Goal: Find specific page/section: Find specific page/section

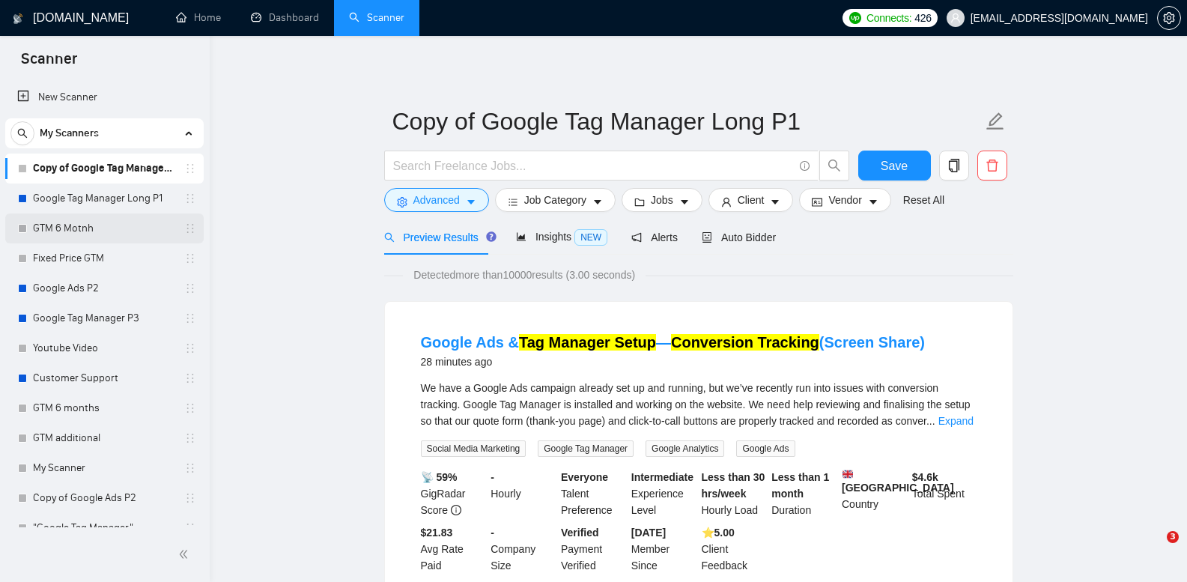
click at [150, 218] on link "GTM 6 Motnh" at bounding box center [104, 228] width 142 height 30
click at [148, 204] on link "Google Tag Manager Long P1" at bounding box center [104, 198] width 142 height 30
click at [147, 198] on link "Google Tag Manager Long P1" at bounding box center [104, 198] width 142 height 30
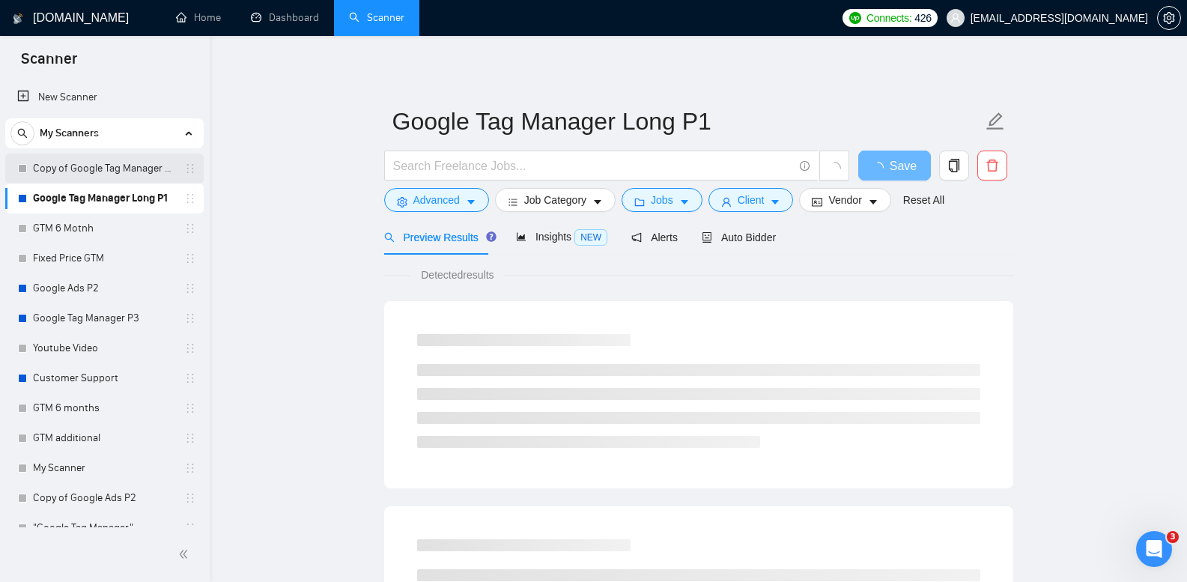
click at [97, 171] on link "Copy of Google Tag Manager Long P1" at bounding box center [104, 169] width 142 height 30
drag, startPoint x: 97, startPoint y: 171, endPoint x: 216, endPoint y: 4, distance: 205.5
click at [97, 171] on link "Copy of Google Tag Manager Long P1" at bounding box center [104, 169] width 142 height 30
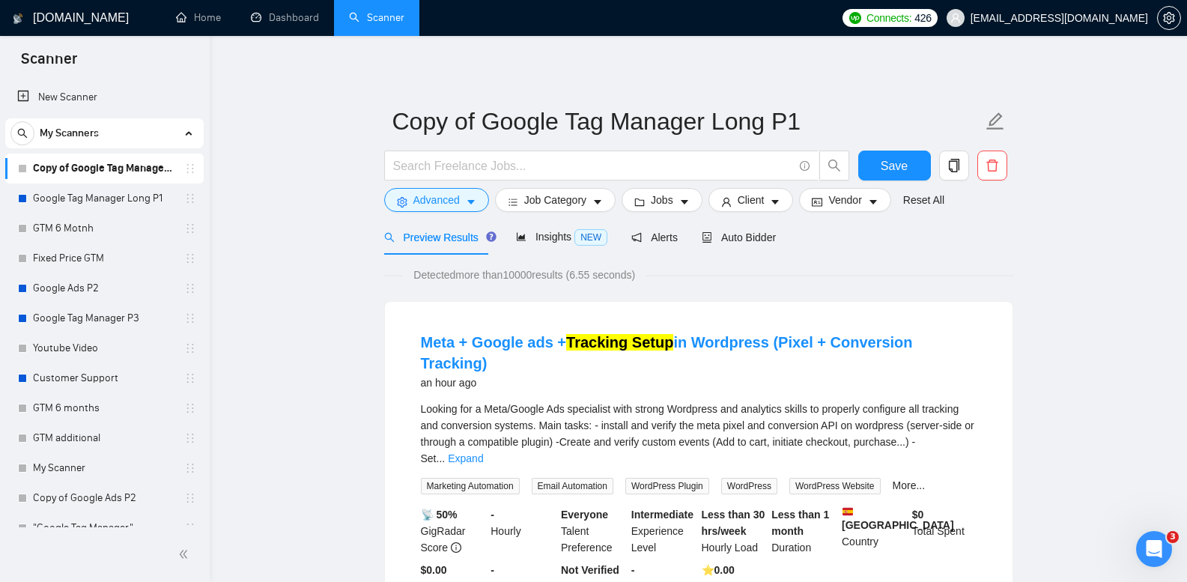
click at [122, 196] on link "Google Tag Manager Long P1" at bounding box center [104, 198] width 142 height 30
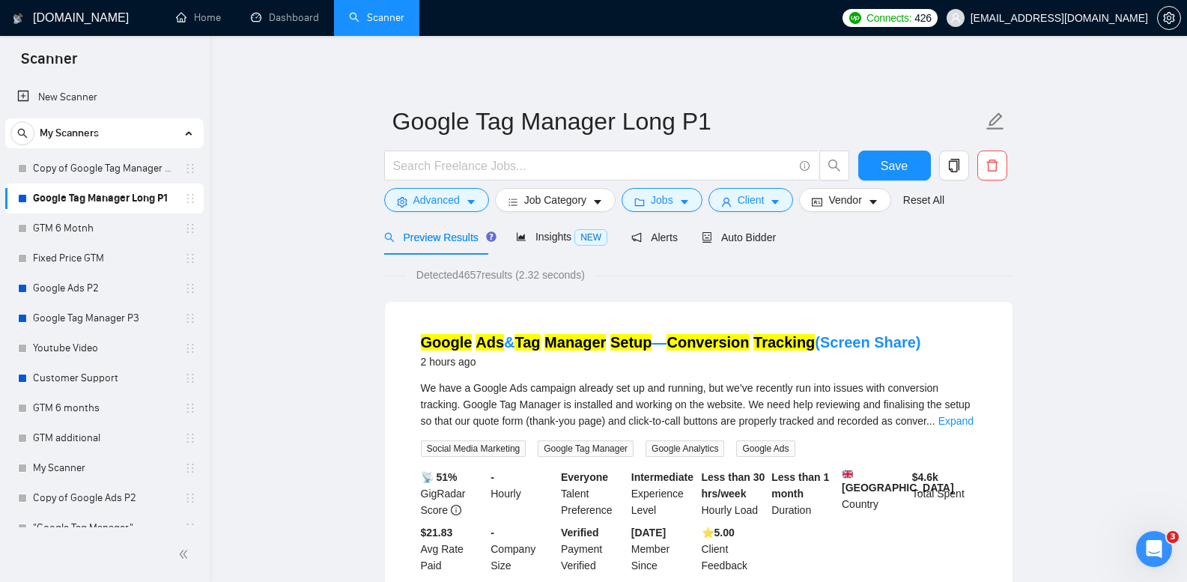
click at [134, 171] on link "Copy of Google Tag Manager Long P1" at bounding box center [104, 169] width 142 height 30
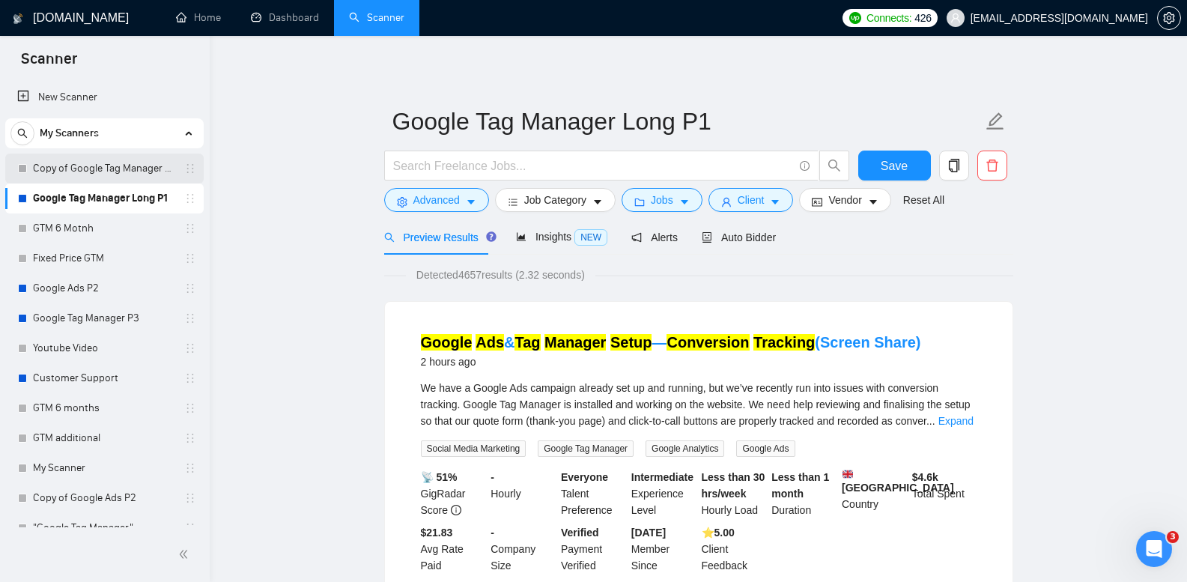
click at [134, 171] on link "Copy of Google Tag Manager Long P1" at bounding box center [104, 169] width 142 height 30
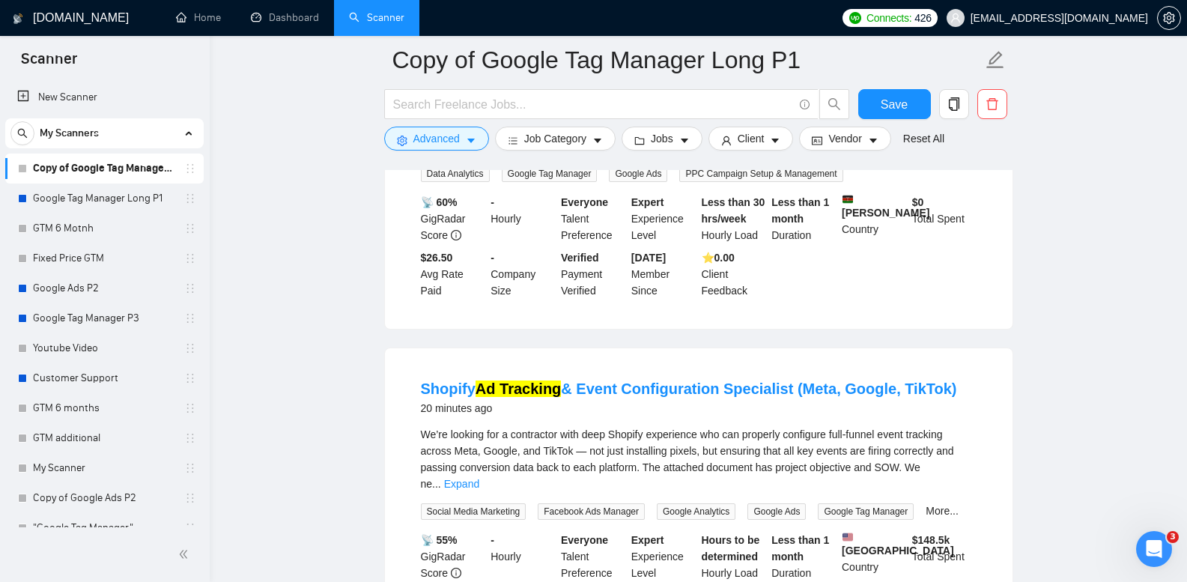
scroll to position [300, 0]
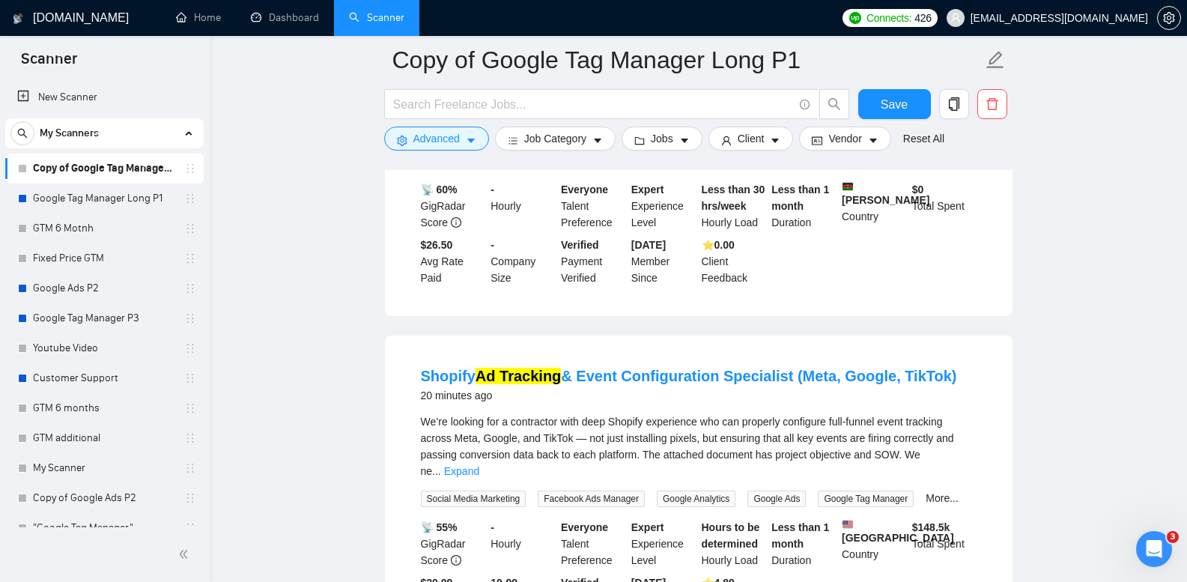
drag, startPoint x: 747, startPoint y: 371, endPoint x: 407, endPoint y: 370, distance: 340.0
